Goal: Information Seeking & Learning: Learn about a topic

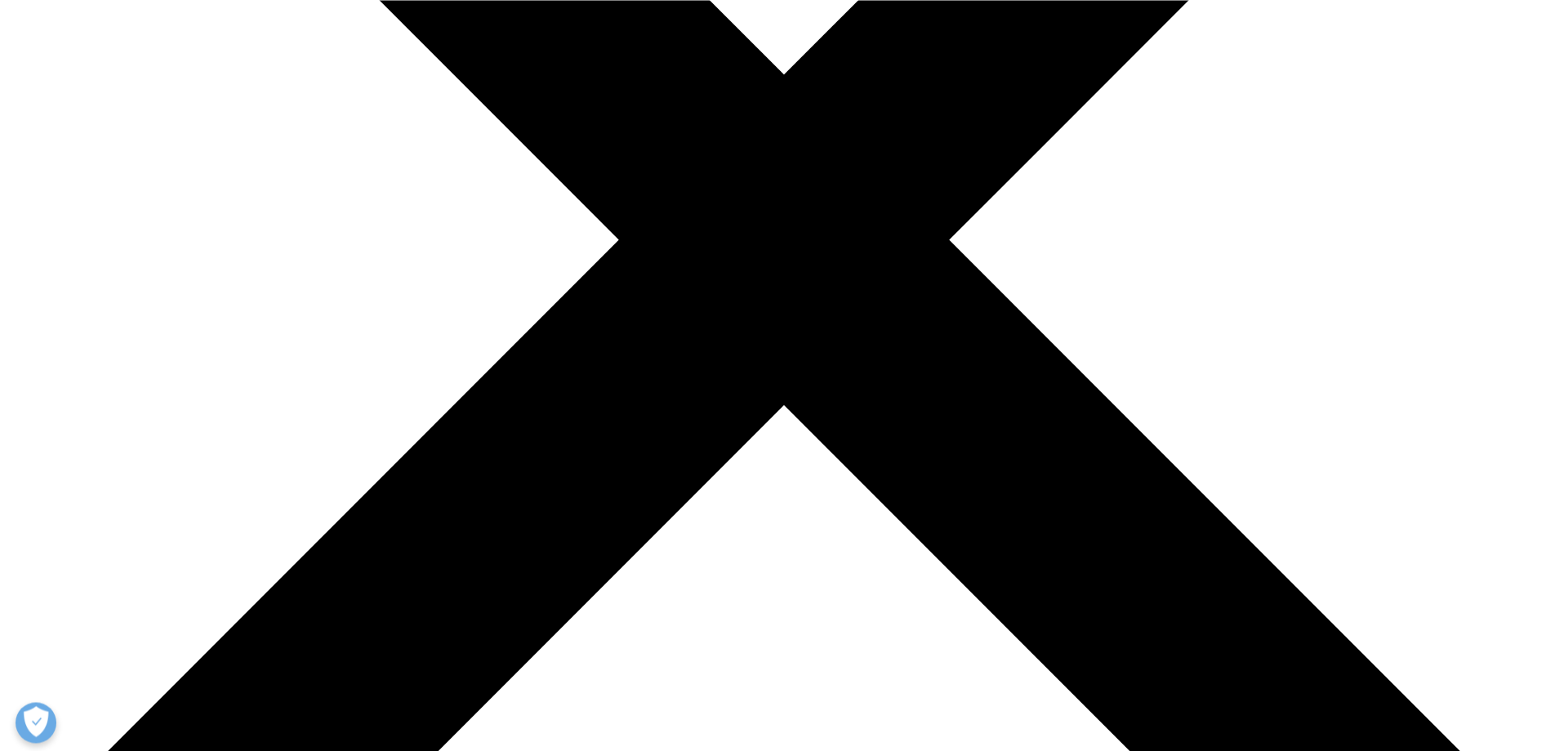
scroll to position [416, 0]
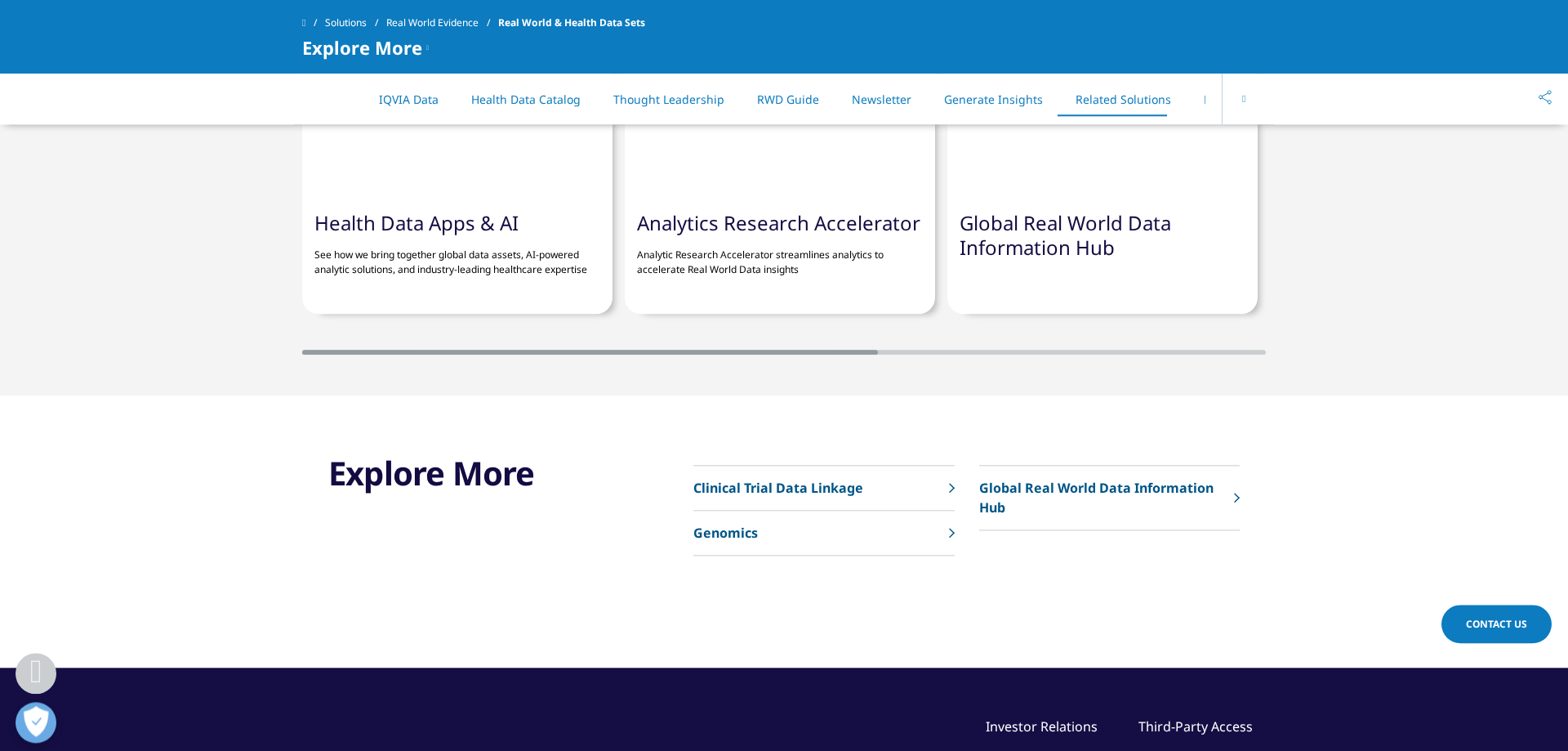
scroll to position [4917, 0]
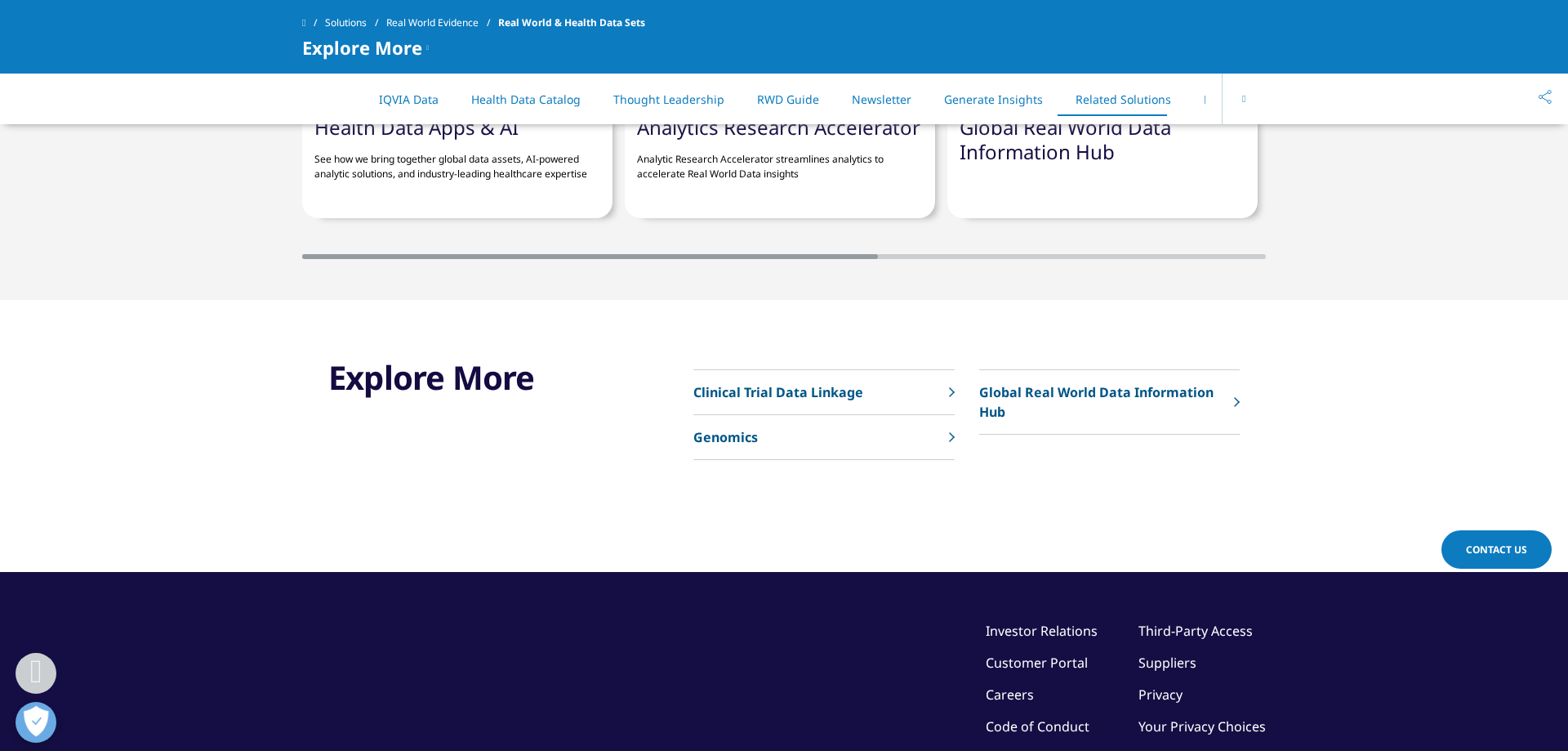
click at [818, 401] on p "Clinical Trial Data Linkage" at bounding box center [778, 392] width 170 height 19
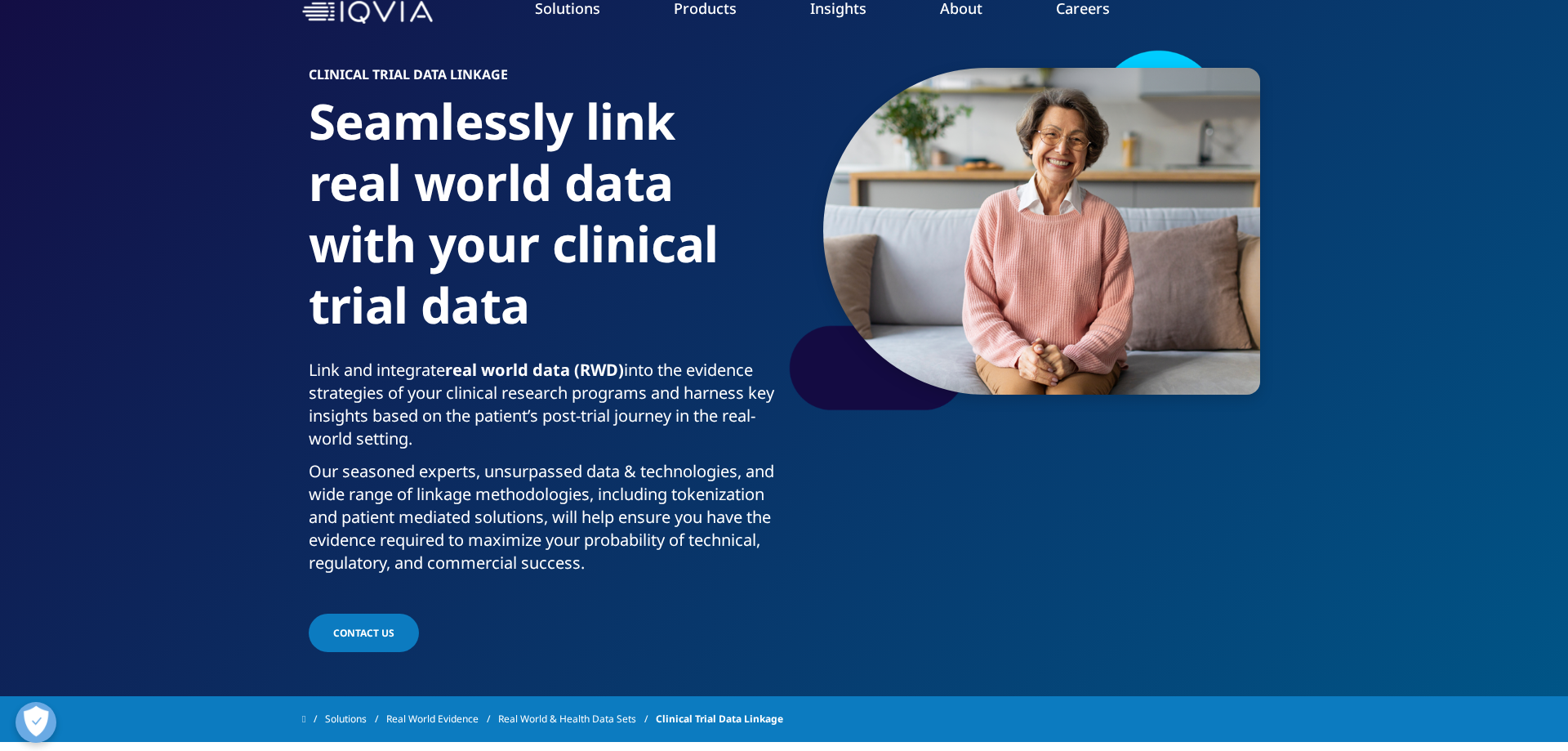
click at [1104, 575] on div "Clinical Trial Data Linkage Seamlessly link real world data with your clinical …" at bounding box center [784, 351] width 963 height 608
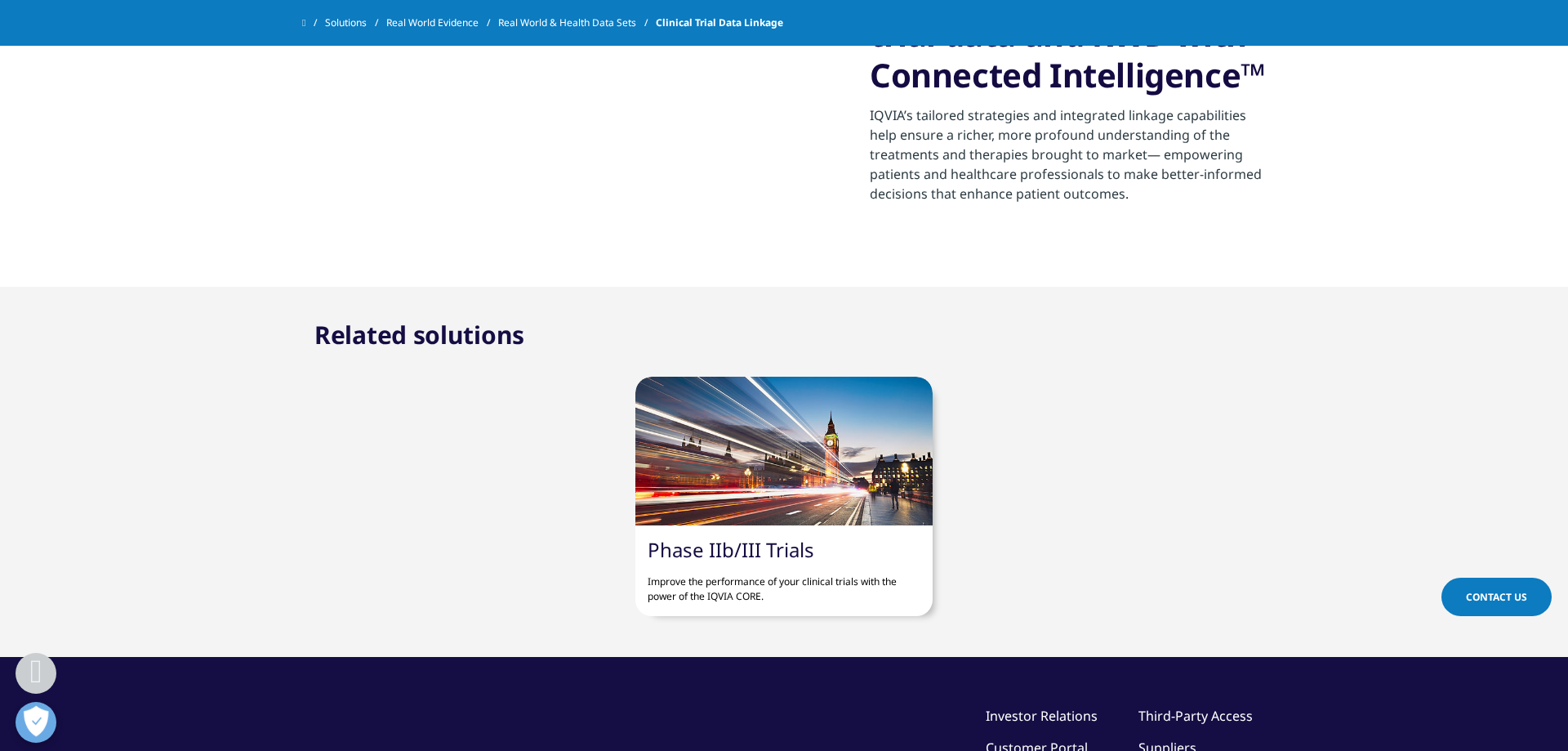
scroll to position [2417, 0]
